Goal: Use online tool/utility

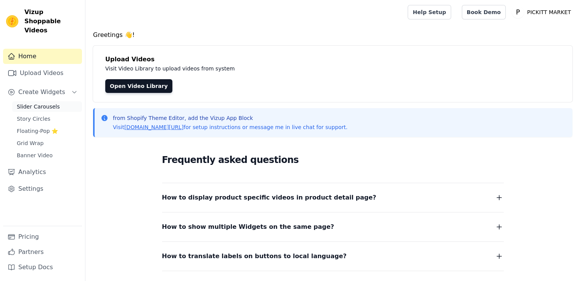
click at [51, 103] on span "Slider Carousels" at bounding box center [38, 107] width 43 height 8
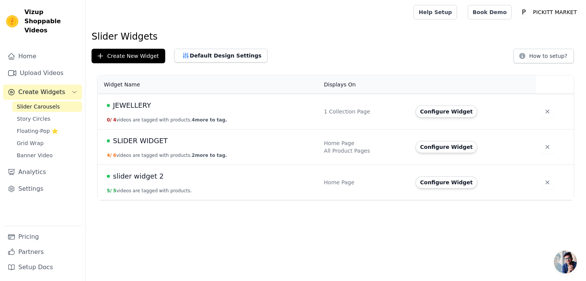
click at [155, 144] on span "SLIDER WIDGET" at bounding box center [140, 141] width 55 height 11
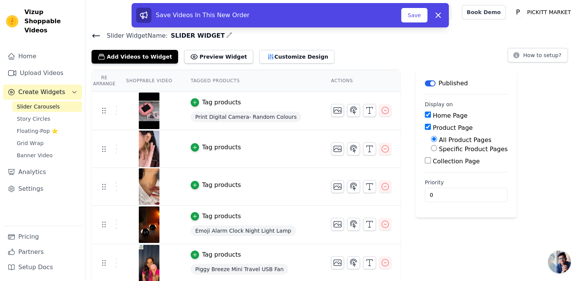
click at [133, 111] on div at bounding box center [149, 111] width 64 height 37
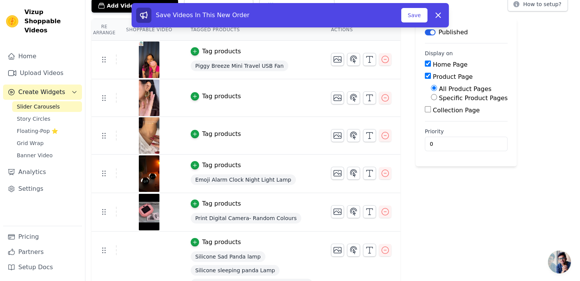
scroll to position [66, 0]
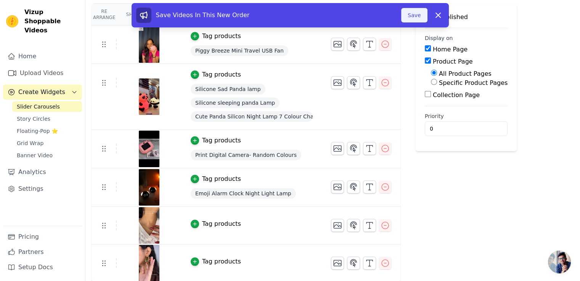
click at [414, 13] on button "Save" at bounding box center [414, 15] width 26 height 14
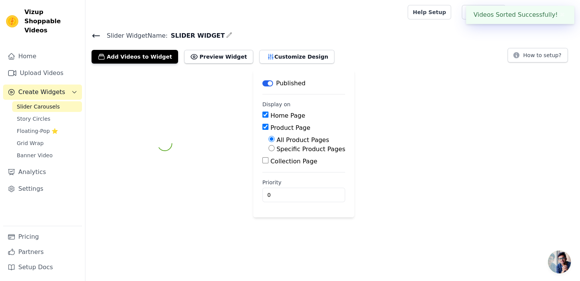
scroll to position [0, 0]
